Goal: Task Accomplishment & Management: Use online tool/utility

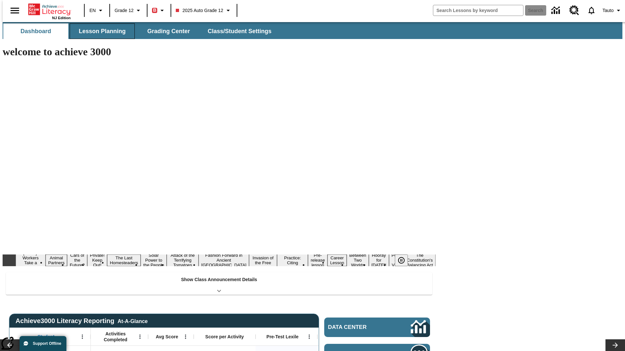
click at [100, 31] on button "Lesson Planning" at bounding box center [102, 31] width 65 height 16
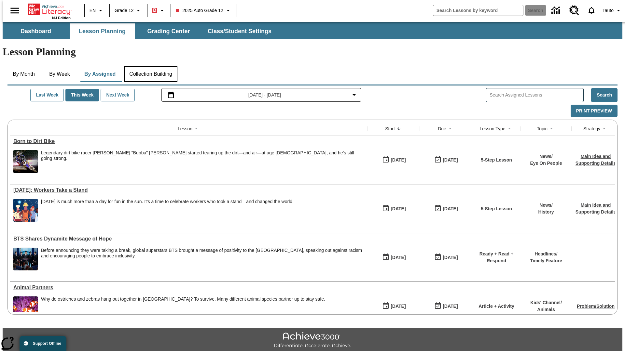
click at [150, 66] on button "Collection Building" at bounding box center [150, 74] width 53 height 16
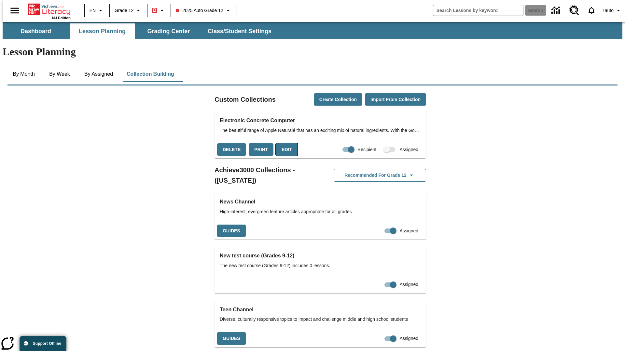
click at [284, 143] on button "Edit" at bounding box center [286, 149] width 21 height 13
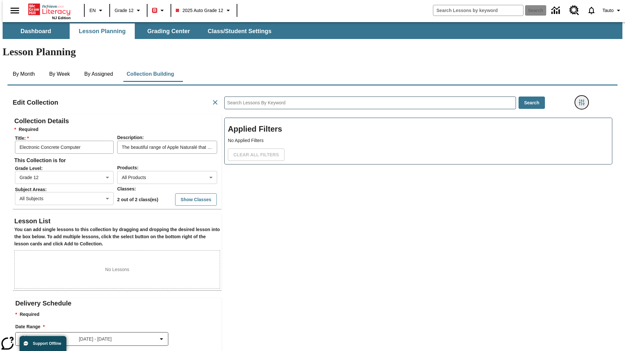
click at [583, 100] on icon "Filters Side menu" at bounding box center [581, 103] width 6 height 6
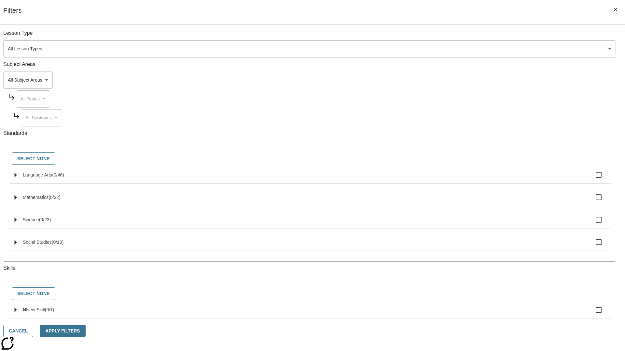
click at [469, 80] on body "Skip to main content NJ Edition EN Grade 12 B 2025 Auto Grade 12 Search 0 Tauto…" at bounding box center [312, 226] width 619 height 408
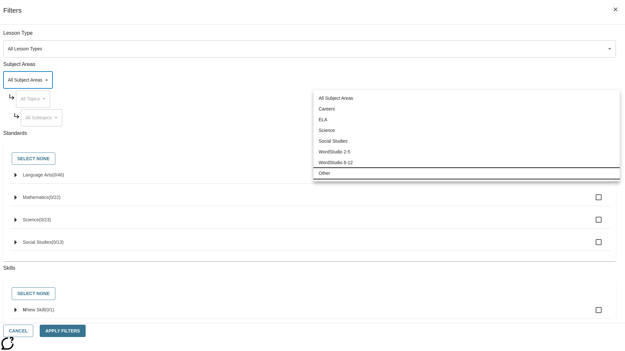
click at [466, 173] on li "Other" at bounding box center [466, 173] width 306 height 11
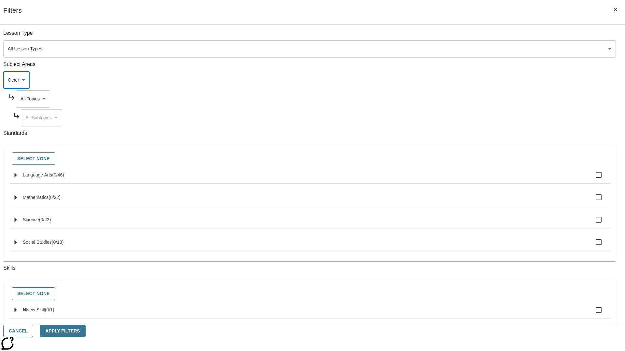
type input "0"
click at [475, 99] on body "Skip to main content NJ Edition EN Grade 12 B 2025 Auto Grade 12 Search 0 Tauto…" at bounding box center [312, 226] width 619 height 408
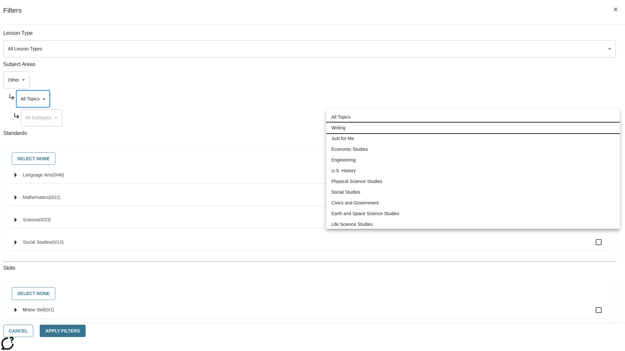
click at [473, 123] on li "Writing" at bounding box center [472, 128] width 293 height 11
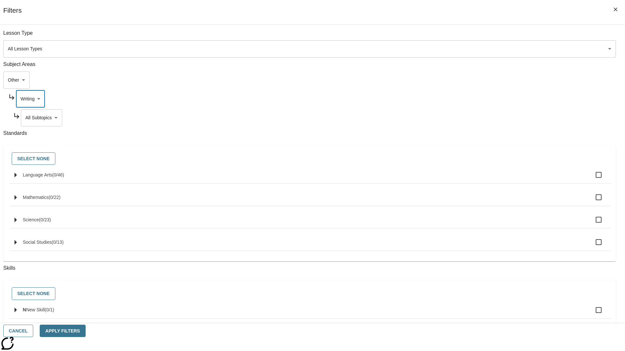
type input "6"
click at [85, 331] on button "Apply Filters" at bounding box center [63, 331] width 46 height 13
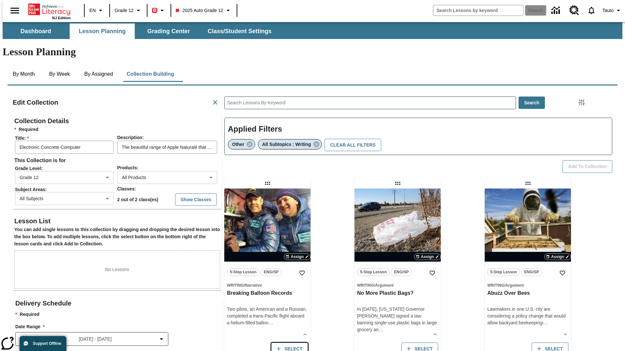
click at [288, 343] on button "Select" at bounding box center [289, 349] width 37 height 13
click at [589, 160] on button "Add to Collection" at bounding box center [587, 166] width 50 height 13
click at [288, 343] on button "Select" at bounding box center [289, 349] width 37 height 13
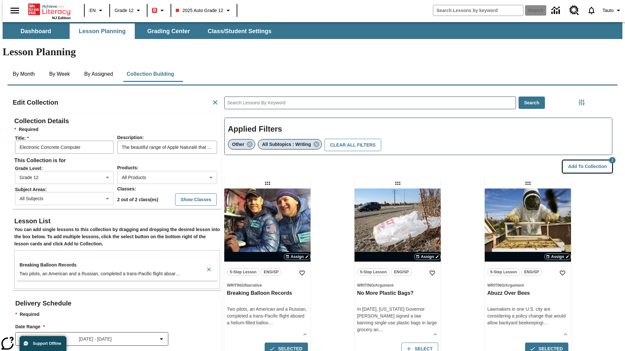
click at [589, 160] on button "Add to Collection" at bounding box center [587, 166] width 50 height 13
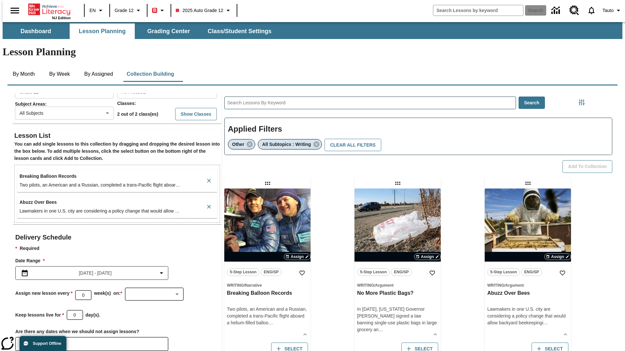
scroll to position [171, 0]
